Goal: Task Accomplishment & Management: Use online tool/utility

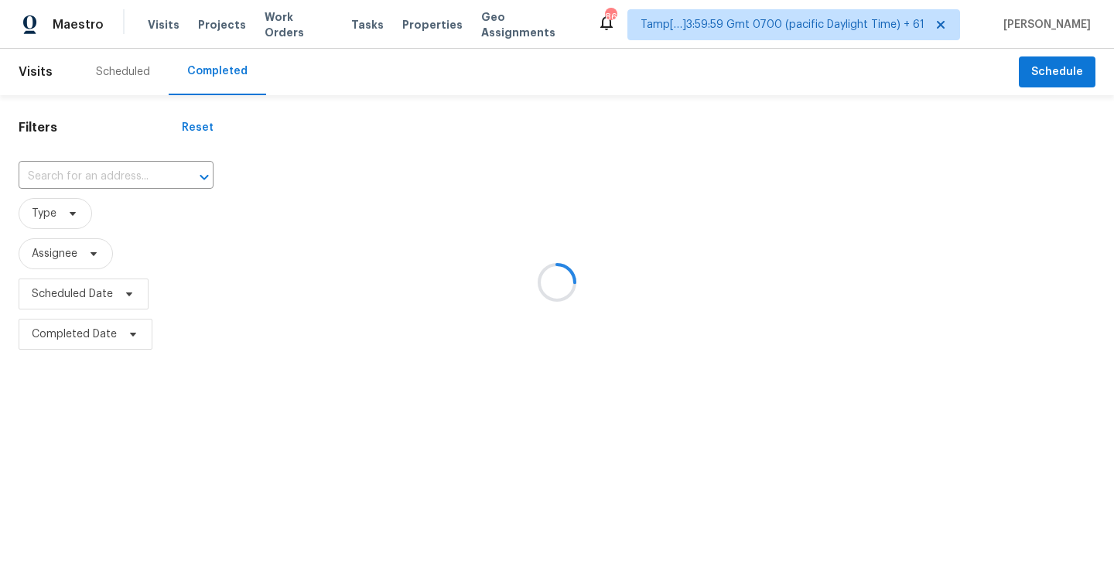
click at [384, 63] on div at bounding box center [557, 282] width 1114 height 564
click at [768, 169] on div at bounding box center [557, 282] width 1114 height 564
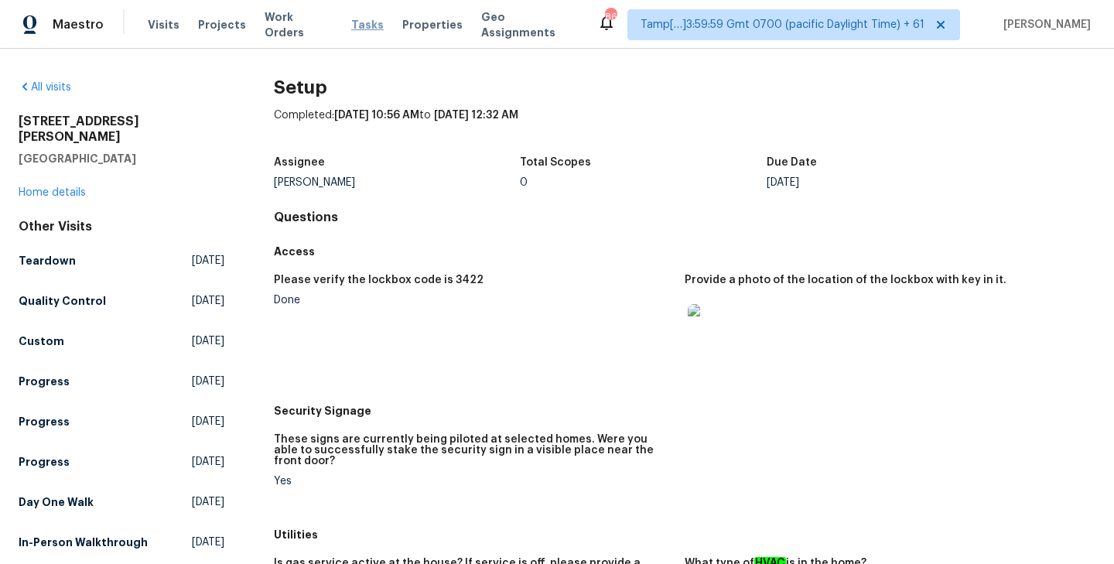
click at [351, 22] on span "Tasks" at bounding box center [367, 24] width 32 height 11
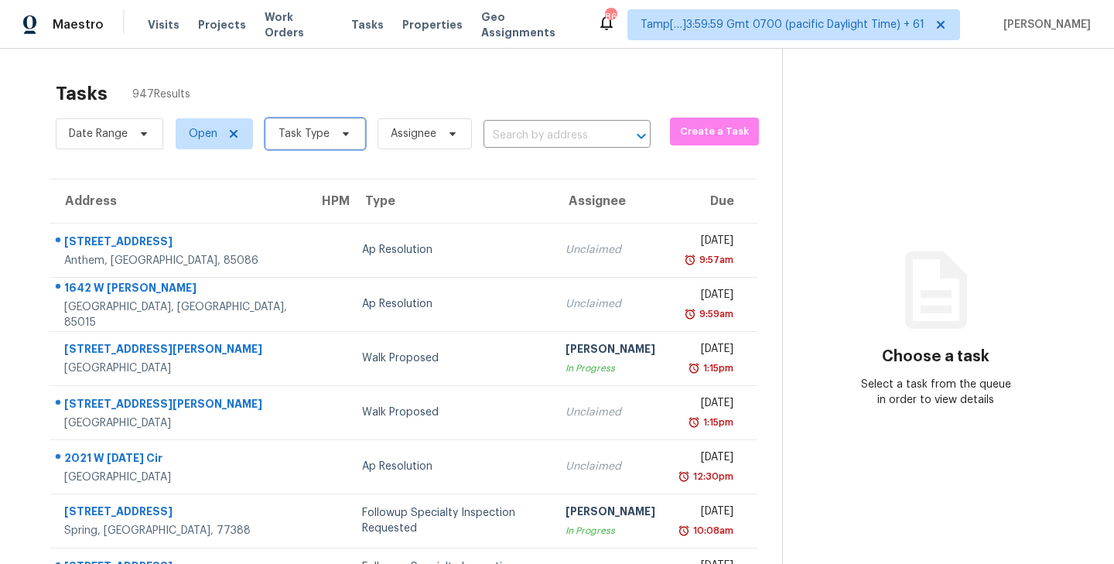
click at [347, 135] on icon at bounding box center [346, 134] width 12 height 12
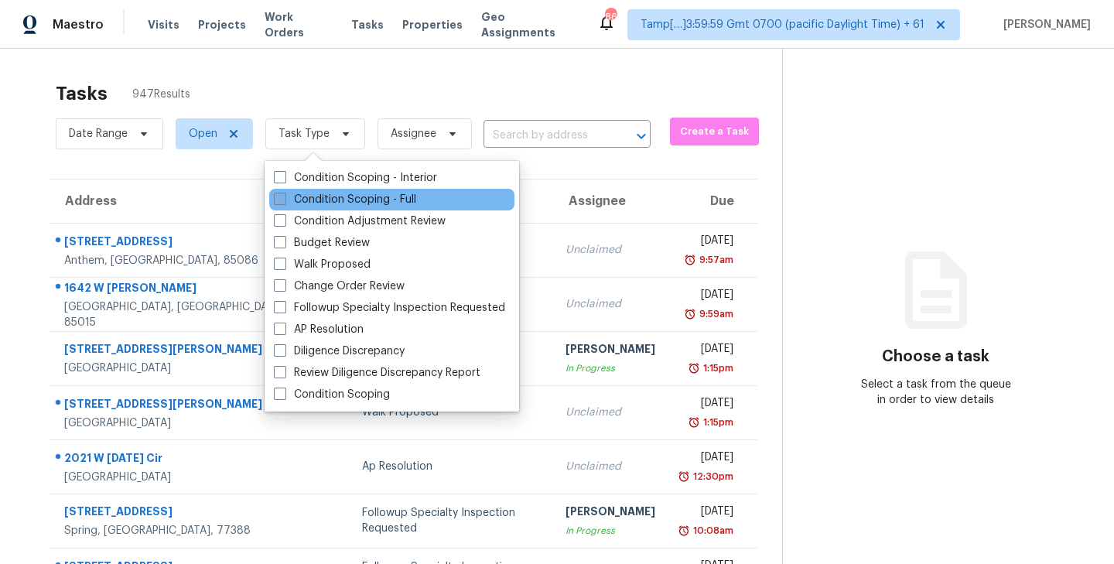
click at [279, 199] on span at bounding box center [280, 199] width 12 height 12
click at [279, 199] on input "Condition Scoping - Full" at bounding box center [279, 197] width 10 height 10
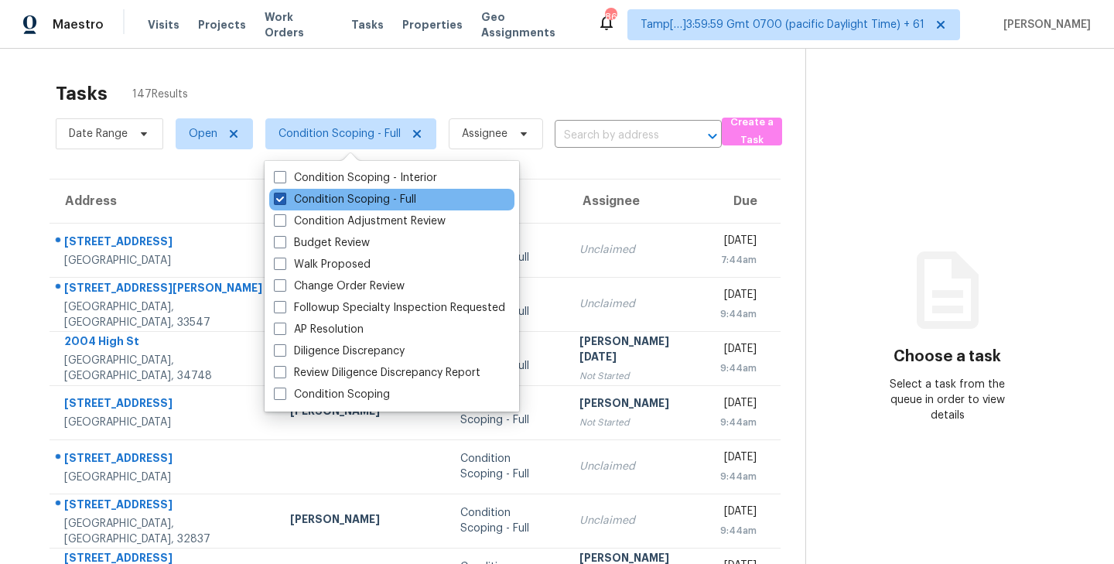
click at [275, 200] on span at bounding box center [280, 199] width 12 height 12
click at [275, 200] on input "Condition Scoping - Full" at bounding box center [279, 197] width 10 height 10
checkbox input "false"
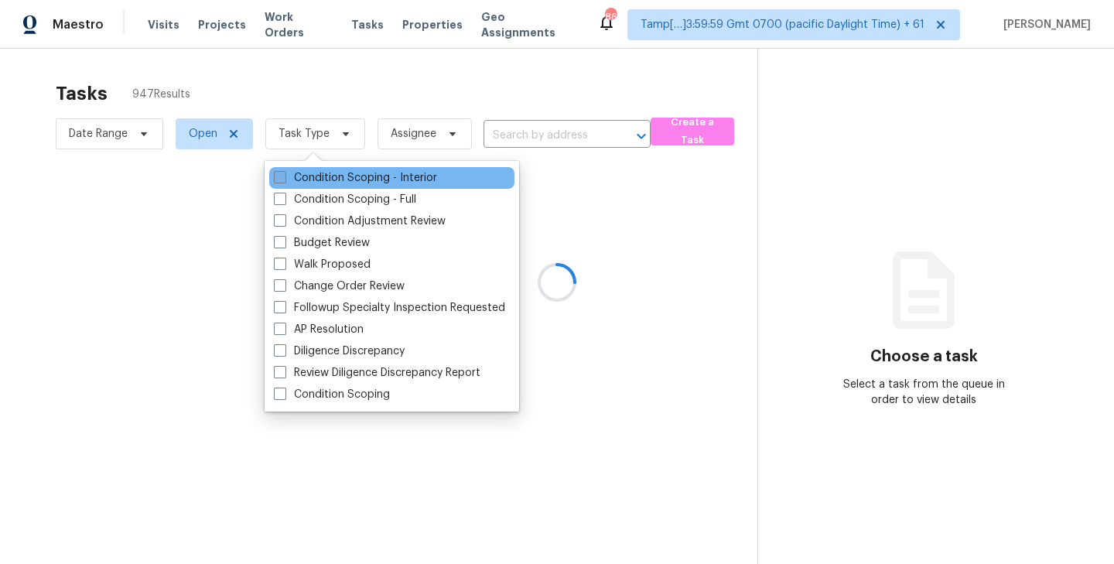
click at [281, 178] on span at bounding box center [280, 177] width 12 height 12
click at [281, 178] on input "Condition Scoping - Interior" at bounding box center [279, 175] width 10 height 10
checkbox input "true"
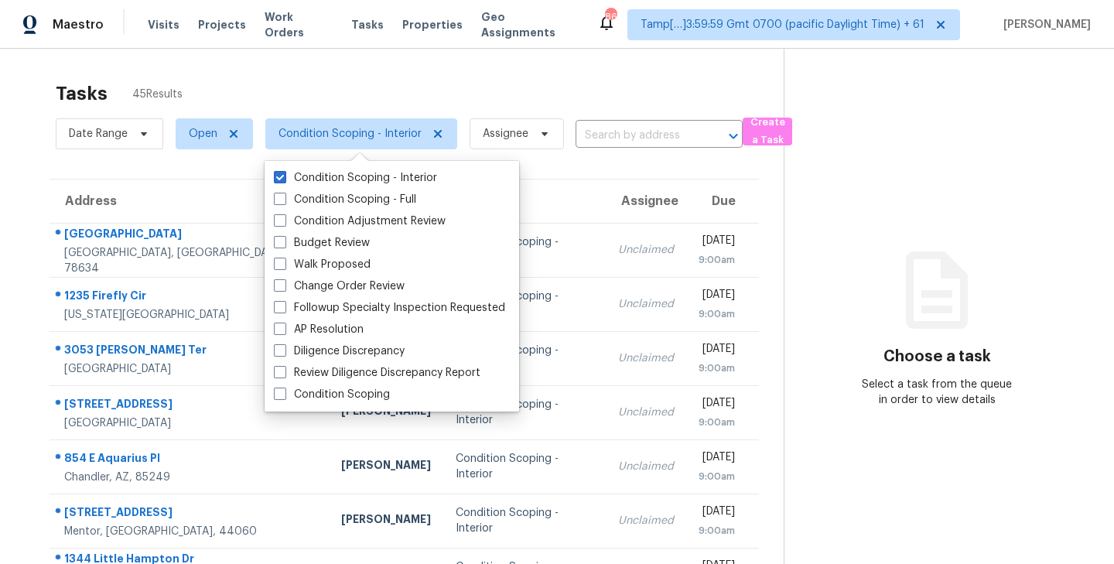
click at [460, 80] on div "Tasks 45 Results" at bounding box center [420, 94] width 728 height 40
